Goal: Check status

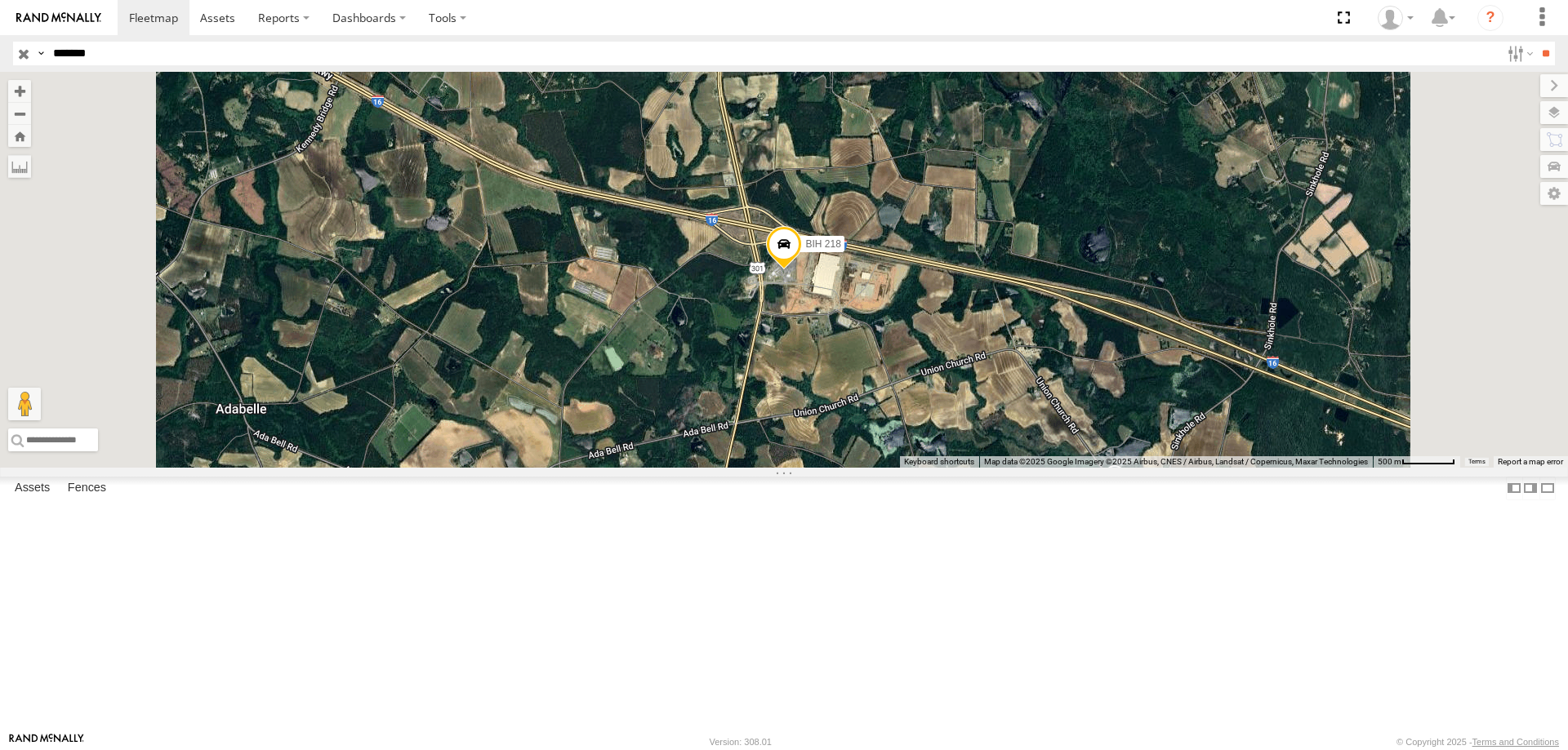
drag, startPoint x: 114, startPoint y: 48, endPoint x: 0, endPoint y: 103, distance: 126.6
click at [0, 103] on body at bounding box center [784, 375] width 1568 height 750
type input "*******"
click at [1536, 41] on input "**" at bounding box center [1545, 53] width 18 height 24
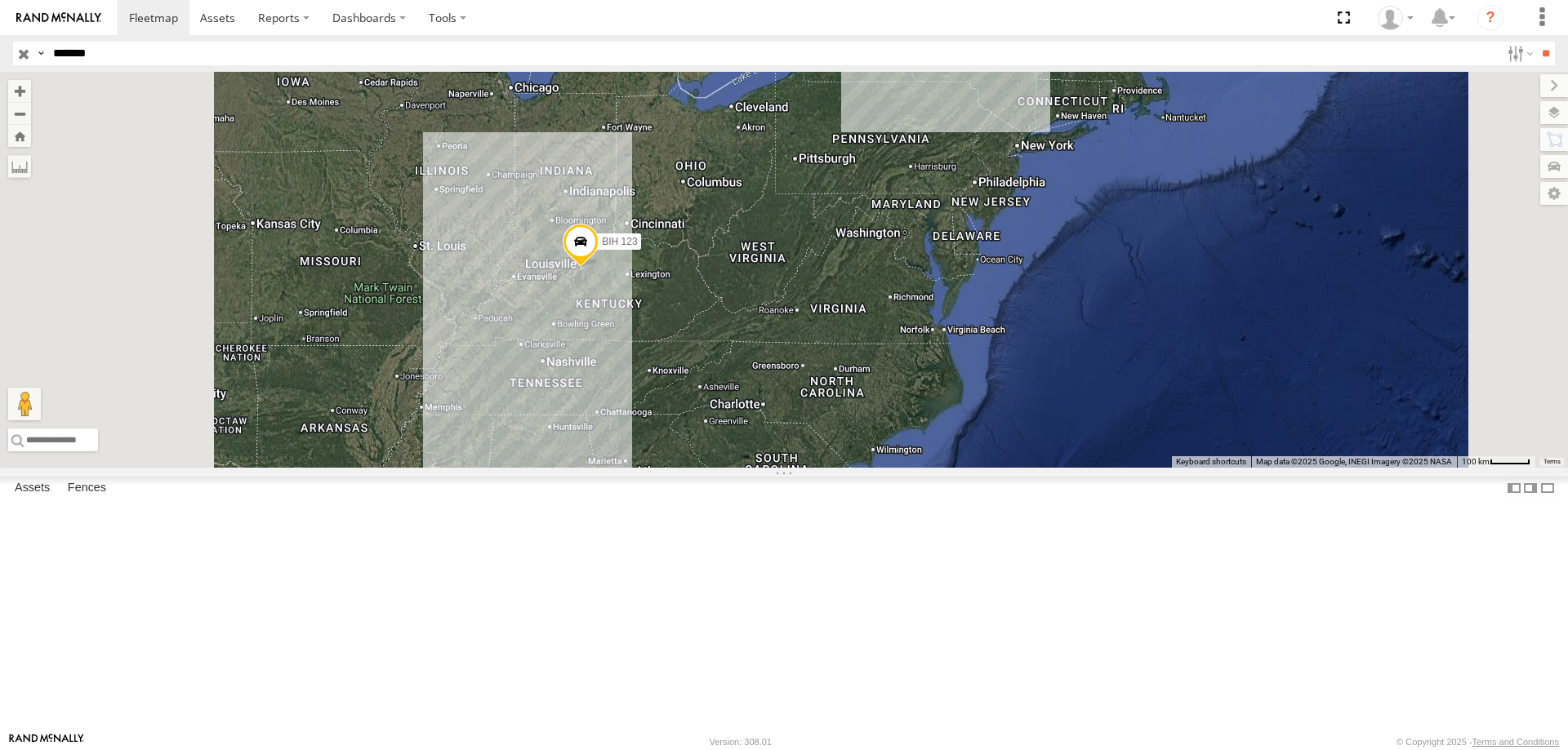
drag, startPoint x: 757, startPoint y: 233, endPoint x: 813, endPoint y: 426, distance: 201.0
click at [813, 426] on div "BIH 123" at bounding box center [784, 270] width 1568 height 396
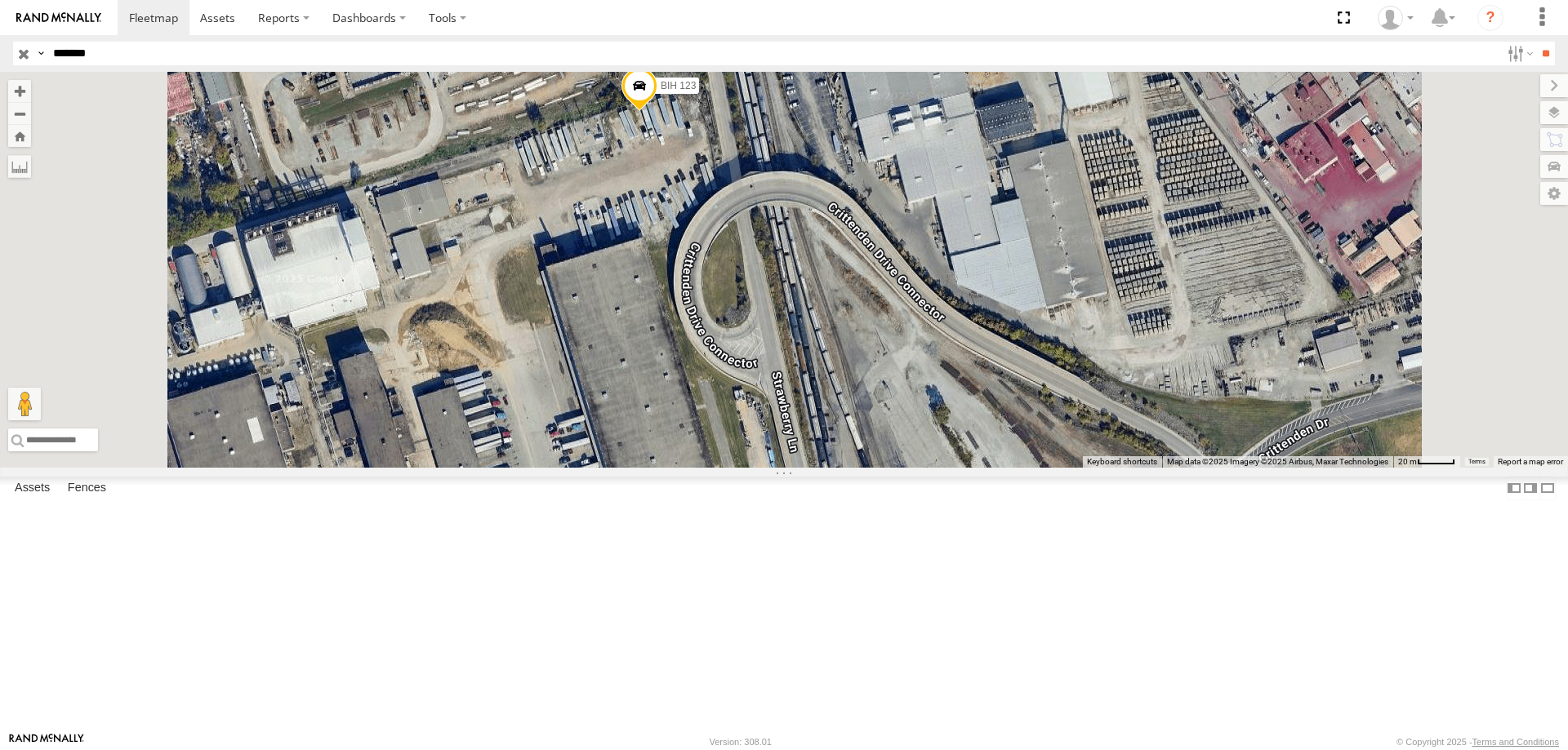
click at [26, 52] on input "button" at bounding box center [23, 53] width 21 height 24
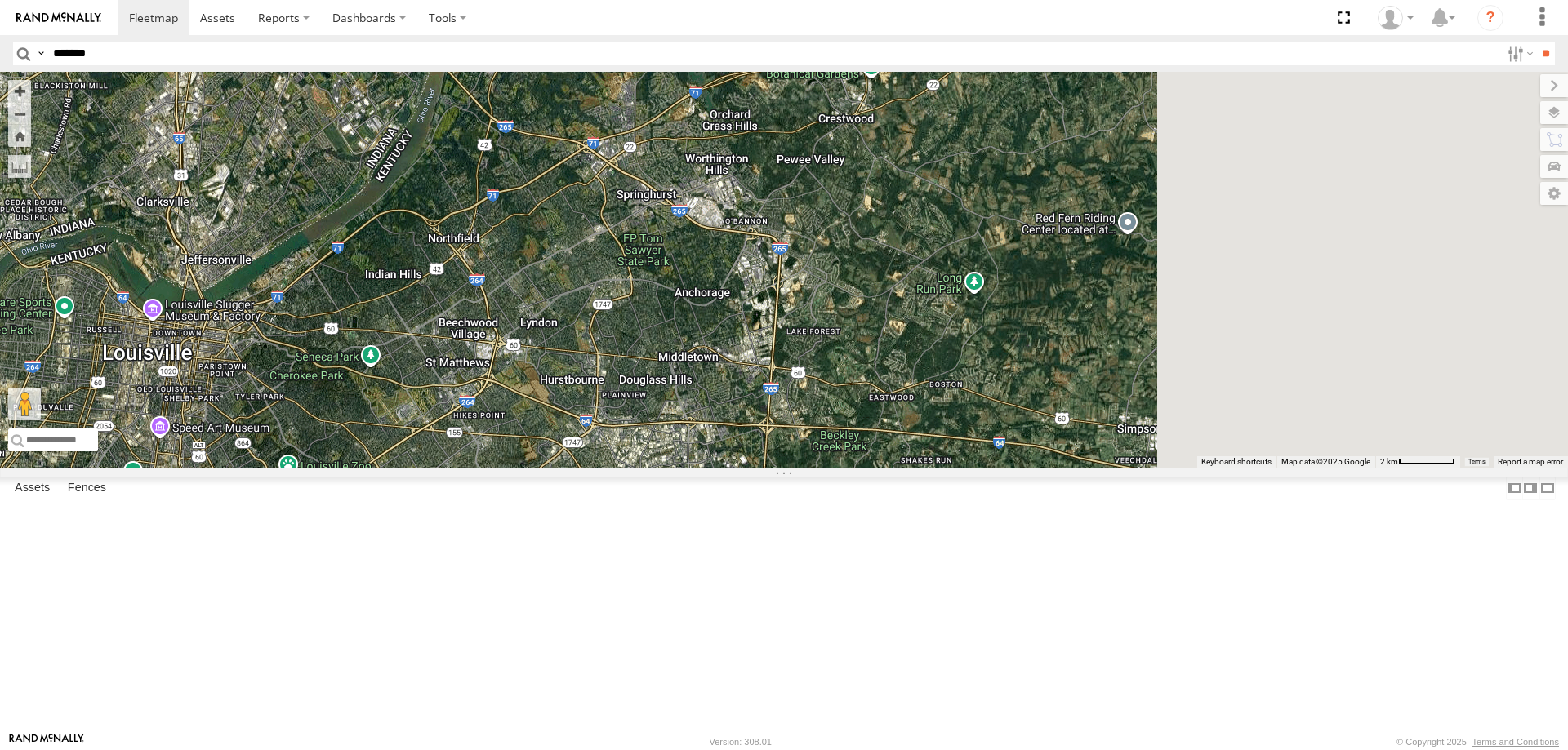
drag, startPoint x: 1129, startPoint y: 303, endPoint x: 574, endPoint y: 551, distance: 607.9
click at [574, 468] on div "4 2" at bounding box center [784, 270] width 1568 height 396
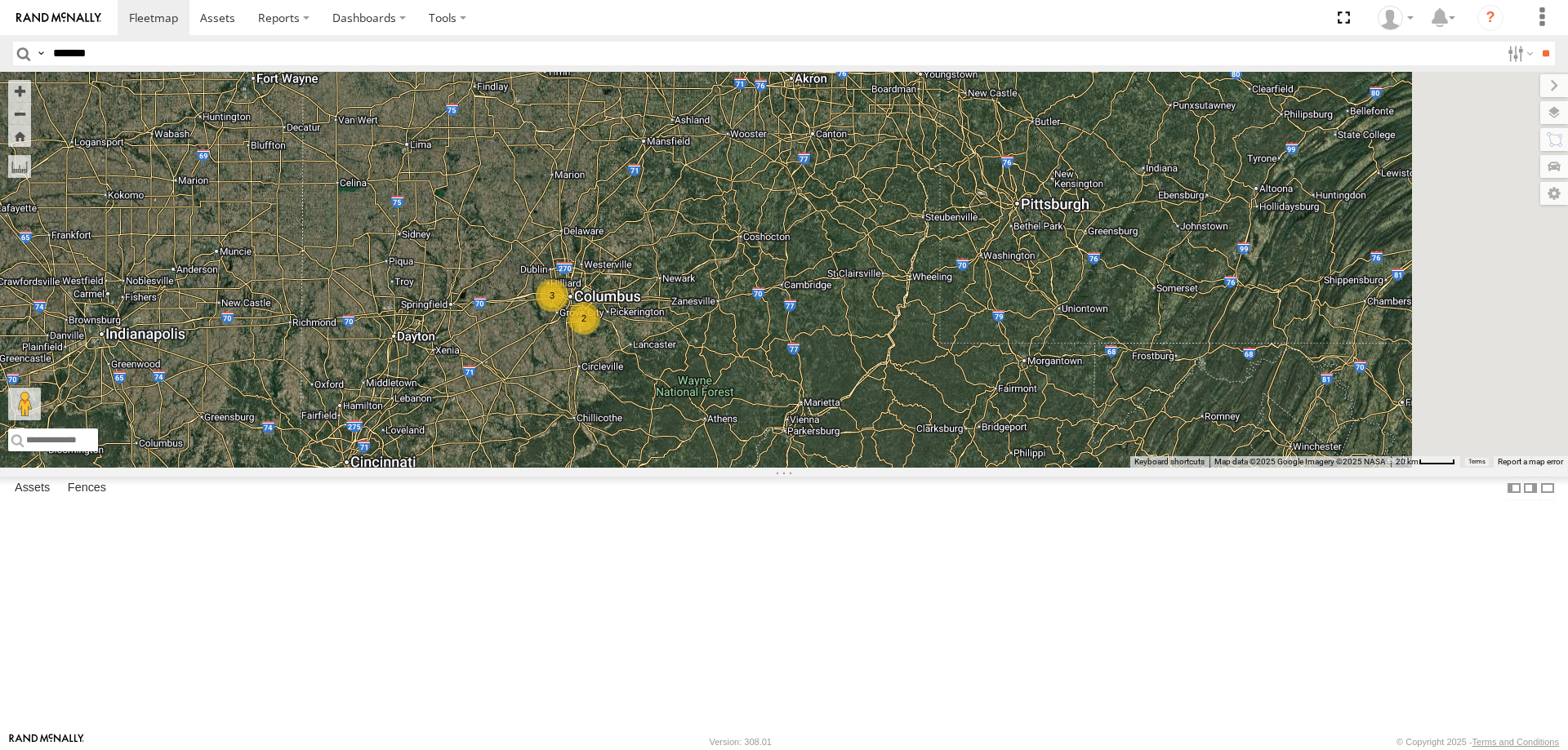
drag, startPoint x: 1123, startPoint y: 255, endPoint x: 666, endPoint y: 614, distance: 581.1
click at [666, 468] on div "12 3 61 16 6 Not in Service 6 [GEOGRAPHIC_DATA] 157 5 BIH 220 BIH 250 2" at bounding box center [784, 270] width 1568 height 396
